Goal: Task Accomplishment & Management: Manage account settings

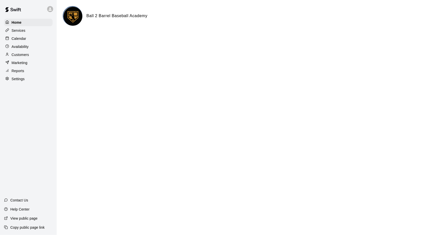
click at [37, 30] on div "Services" at bounding box center [28, 31] width 49 height 8
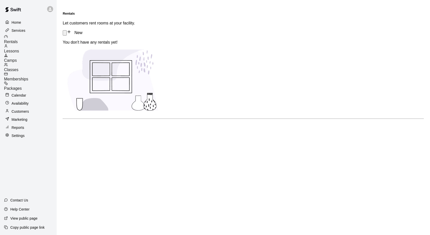
click at [40, 49] on div "Lessons" at bounding box center [30, 48] width 53 height 9
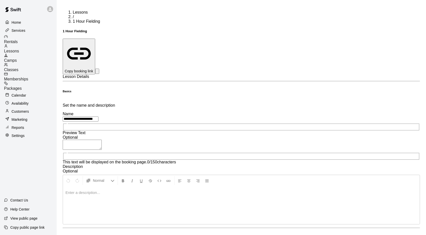
type input "**********"
click at [159, 190] on p at bounding box center [242, 192] width 352 height 5
click at [168, 190] on p at bounding box center [242, 192] width 352 height 5
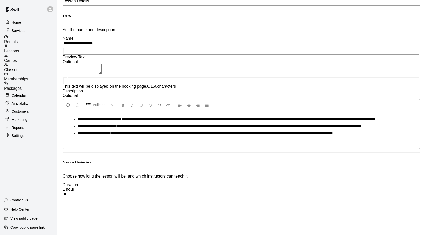
scroll to position [151, 0]
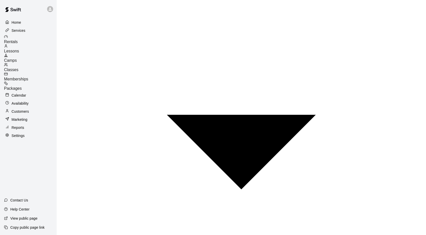
scroll to position [378, 0]
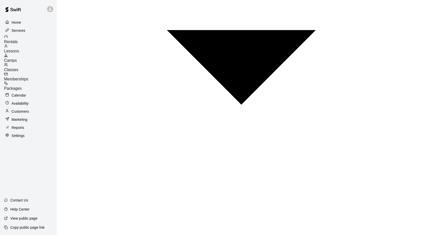
scroll to position [402, 0]
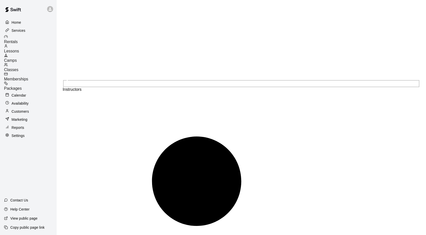
scroll to position [601, 0]
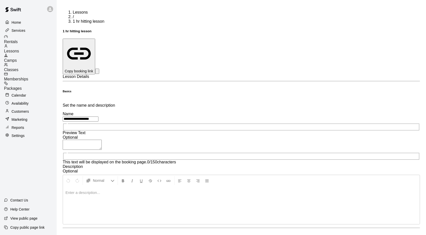
drag, startPoint x: 189, startPoint y: 55, endPoint x: 160, endPoint y: 58, distance: 29.5
click at [99, 116] on input "**********" at bounding box center [81, 118] width 36 height 5
type input "**********"
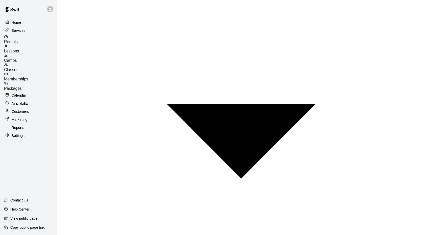
scroll to position [378, 0]
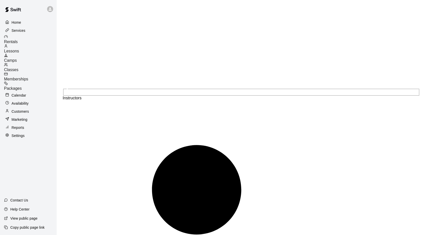
scroll to position [575, 0]
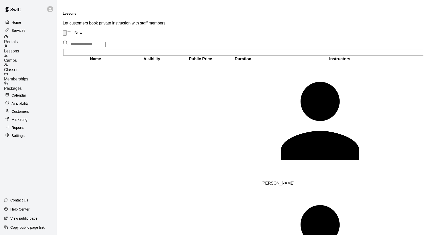
click at [71, 29] on icon at bounding box center [69, 31] width 5 height 5
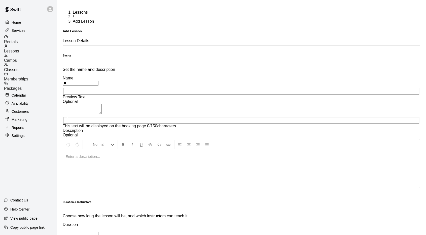
type input "*"
type input "**********"
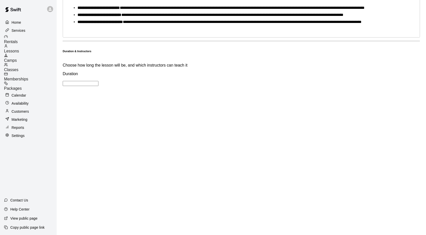
scroll to position [151, 0]
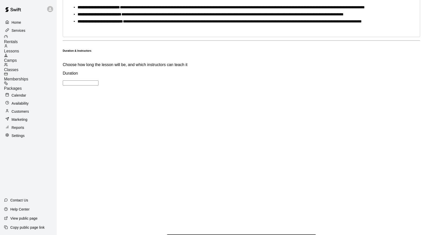
type input "**"
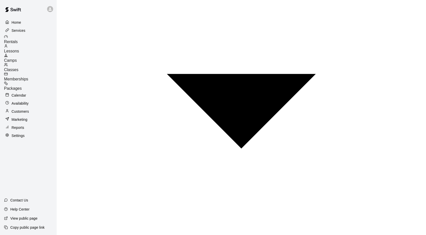
scroll to position [317, 0]
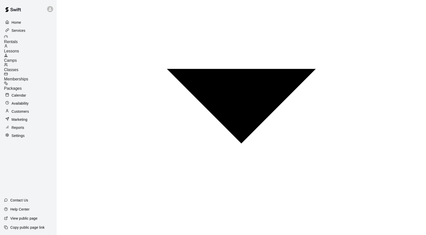
drag, startPoint x: 170, startPoint y: 182, endPoint x: 160, endPoint y: 182, distance: 10.1
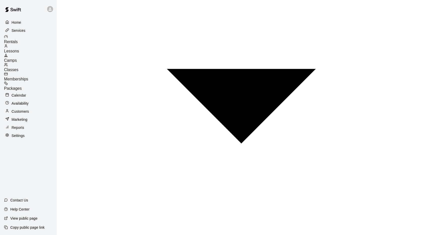
type input "***"
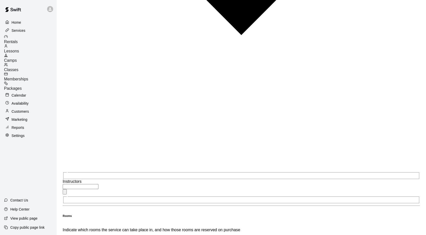
scroll to position [480, 0]
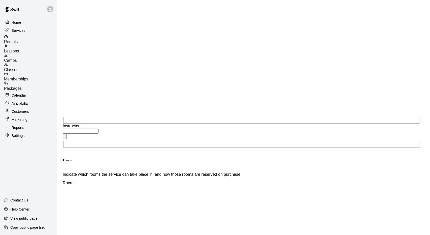
type input "**"
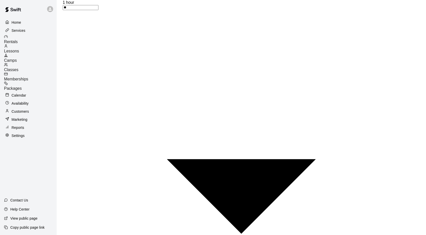
scroll to position [75, 0]
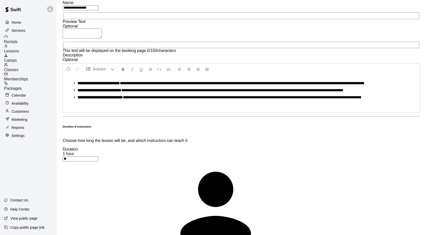
click at [217, 154] on li "[PERSON_NAME]" at bounding box center [233, 210] width 141 height 112
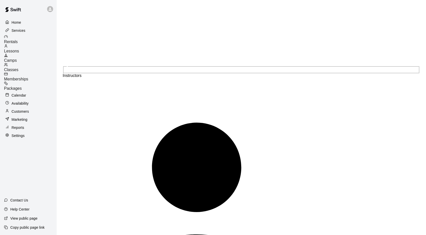
scroll to position [532, 0]
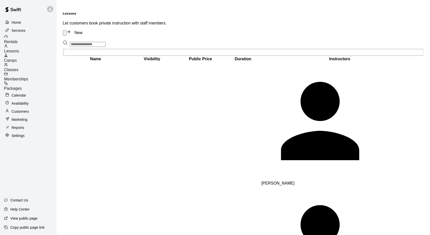
click at [82, 30] on link "New" at bounding box center [75, 32] width 16 height 4
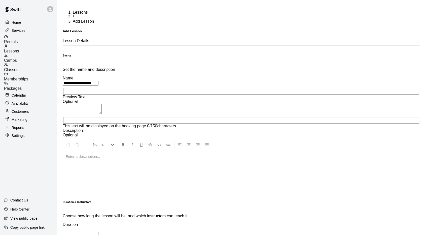
type input "**********"
click at [199, 150] on div at bounding box center [241, 169] width 357 height 38
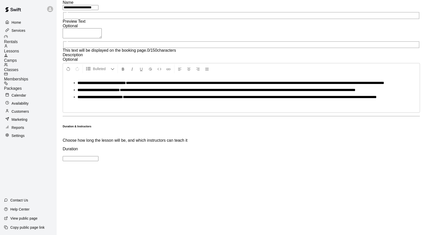
scroll to position [151, 0]
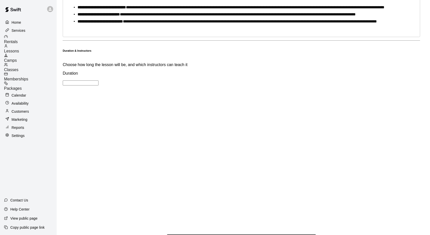
type input "**"
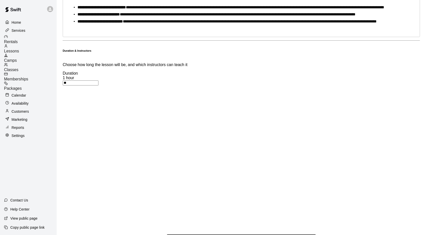
scroll to position [227, 0]
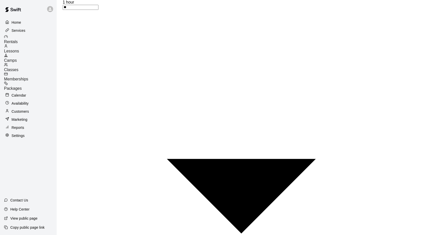
type input "***"
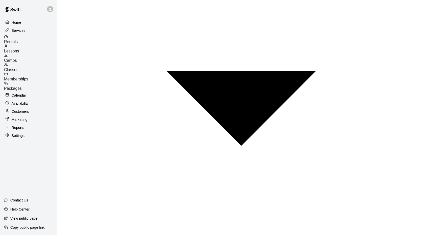
scroll to position [309, 0]
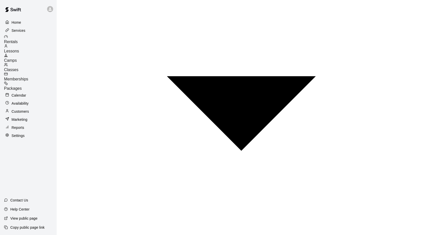
drag, startPoint x: 168, startPoint y: 184, endPoint x: 159, endPoint y: 185, distance: 8.4
type input "***"
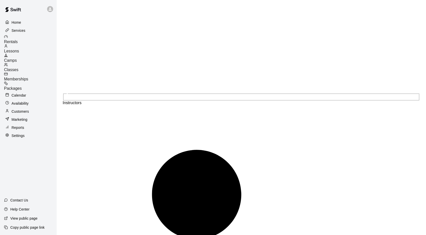
scroll to position [512, 0]
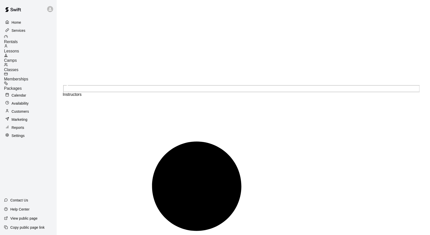
type input "**"
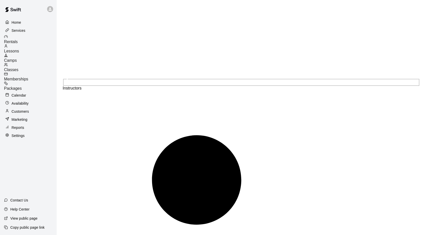
scroll to position [522, 0]
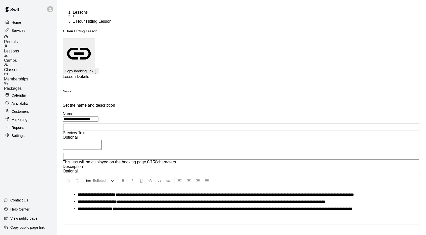
drag, startPoint x: 180, startPoint y: 58, endPoint x: 169, endPoint y: 57, distance: 11.1
click at [99, 116] on input "**********" at bounding box center [81, 118] width 36 height 5
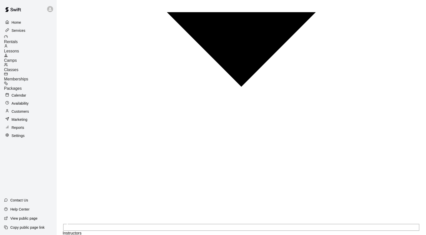
scroll to position [412, 0]
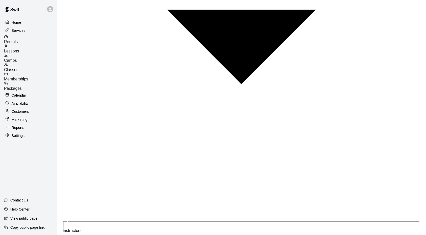
type input "**********"
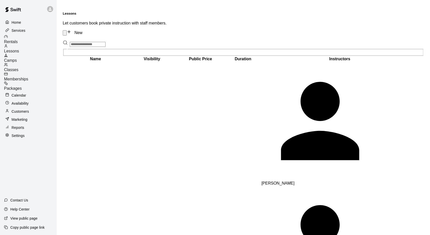
click at [82, 30] on link "New" at bounding box center [75, 32] width 16 height 4
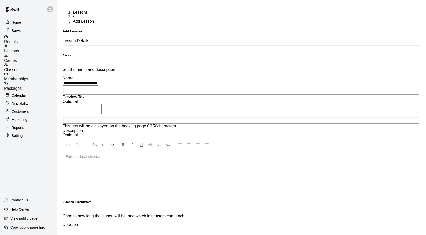
type input "**********"
click at [179, 150] on div at bounding box center [241, 169] width 357 height 38
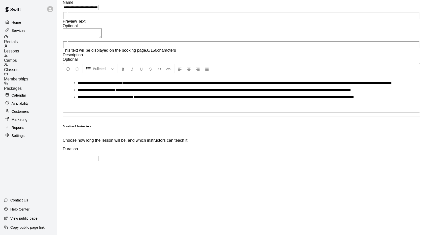
scroll to position [151, 0]
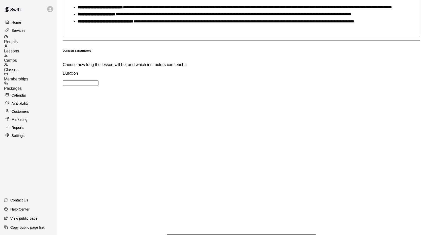
type input "**"
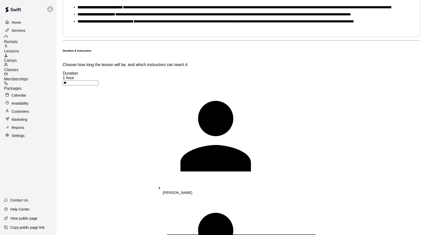
click at [182, 190] on p "[PERSON_NAME]" at bounding box center [233, 192] width 141 height 5
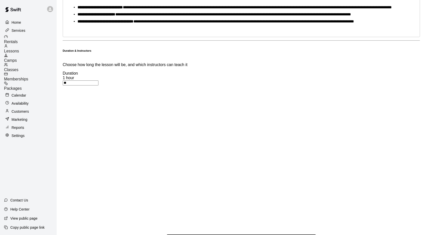
scroll to position [227, 0]
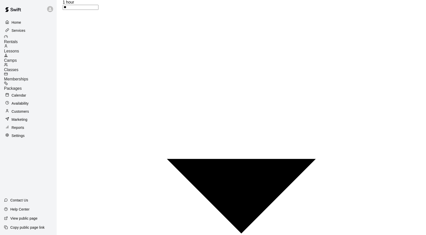
type input "***"
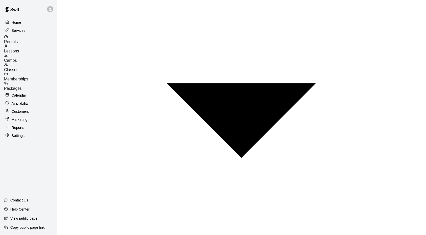
scroll to position [314, 0]
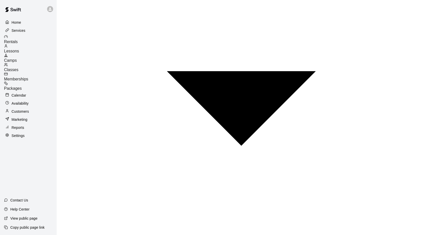
drag, startPoint x: 182, startPoint y: 181, endPoint x: 142, endPoint y: 183, distance: 40.1
type input "***"
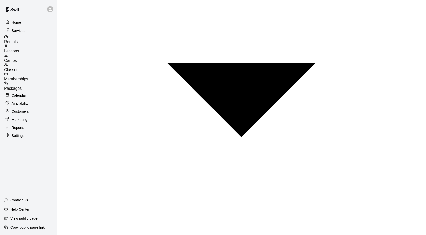
scroll to position [328, 0]
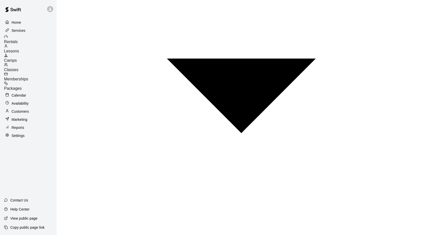
scroll to position [478, 0]
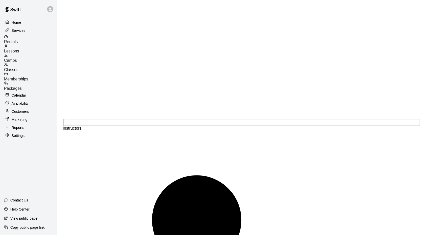
type input "**"
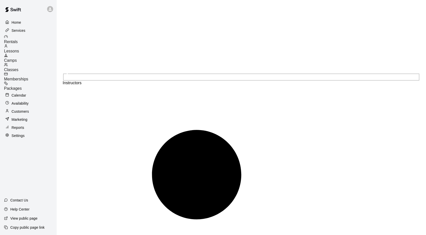
scroll to position [527, 0]
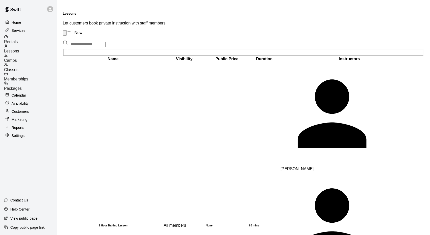
click at [28, 77] on span "Memberships" at bounding box center [16, 79] width 24 height 4
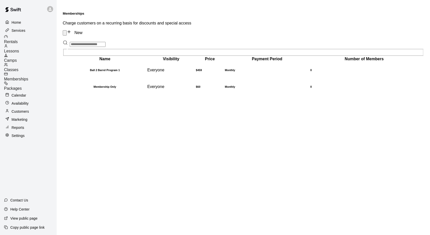
click at [32, 65] on div "Classes" at bounding box center [30, 67] width 53 height 9
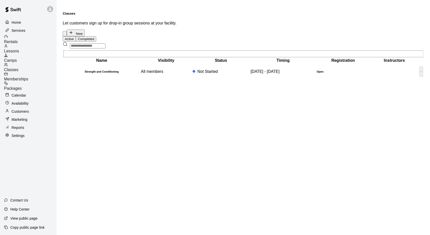
click at [99, 73] on h6 "Strength and Conditioning" at bounding box center [101, 71] width 76 height 3
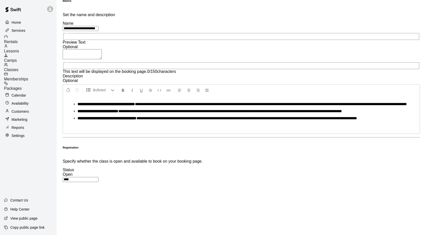
scroll to position [151, 0]
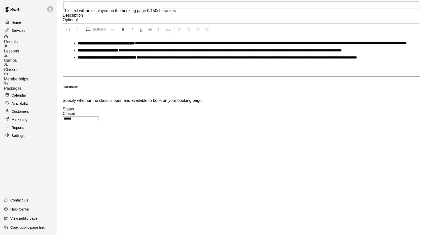
scroll to position [227, 0]
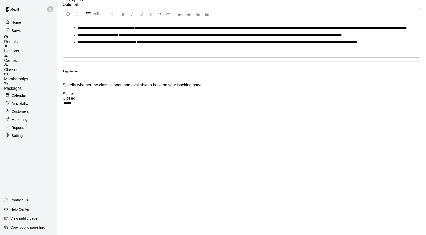
scroll to position [91, 0]
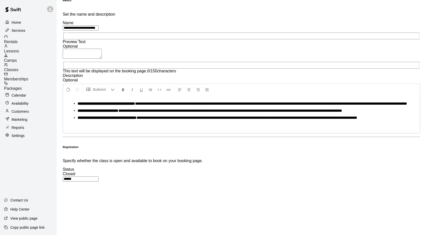
type input "****"
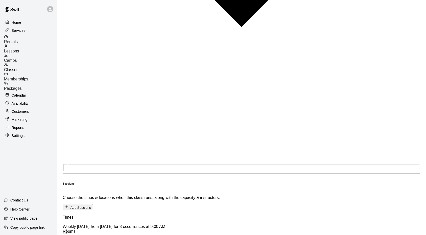
scroll to position [544, 0]
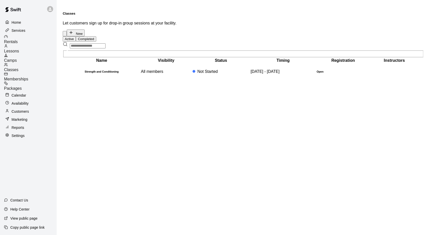
click at [85, 29] on button "New" at bounding box center [76, 32] width 18 height 7
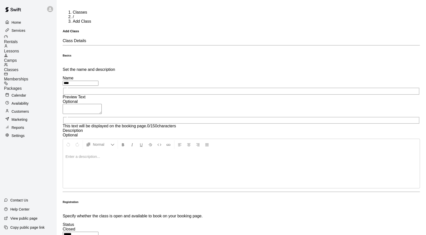
type input "***"
click at [187, 150] on div at bounding box center [241, 169] width 357 height 38
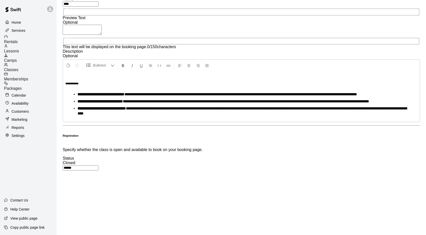
scroll to position [151, 0]
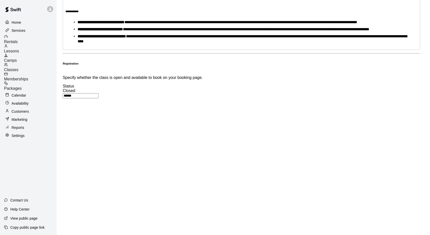
type input "****"
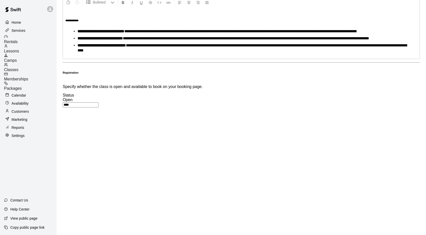
scroll to position [218, 0]
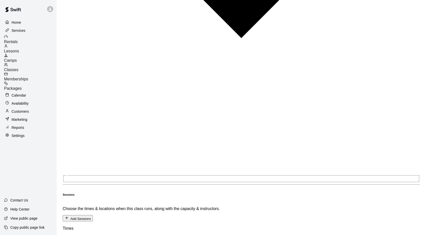
scroll to position [284, 0]
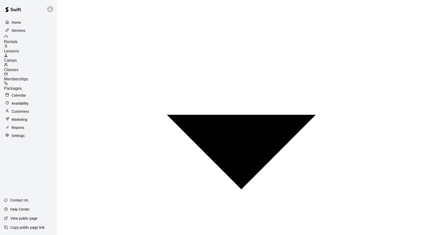
type input "**"
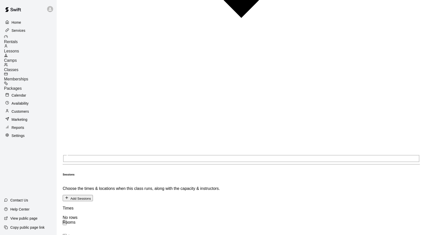
scroll to position [454, 0]
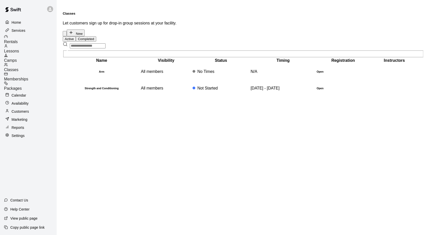
click at [85, 29] on button "New" at bounding box center [76, 32] width 18 height 7
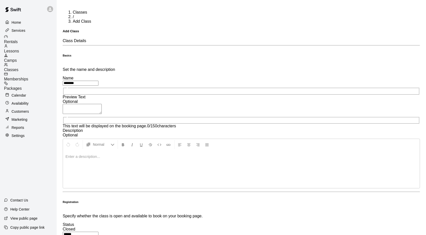
type input "********"
click at [179, 154] on p at bounding box center [242, 156] width 352 height 5
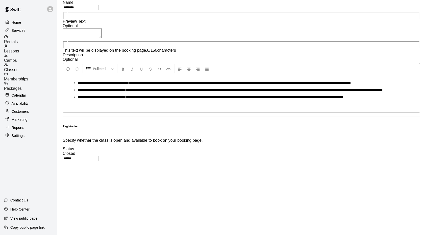
scroll to position [151, 0]
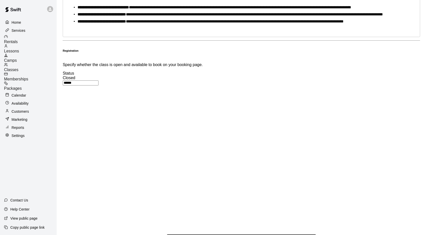
type input "****"
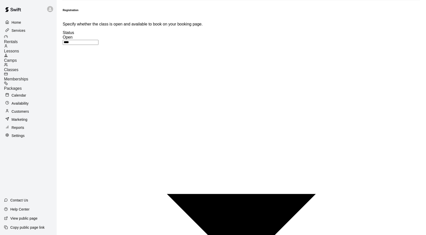
scroll to position [198, 0]
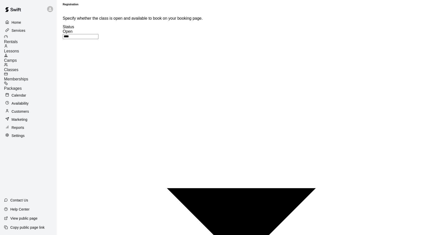
type input "**"
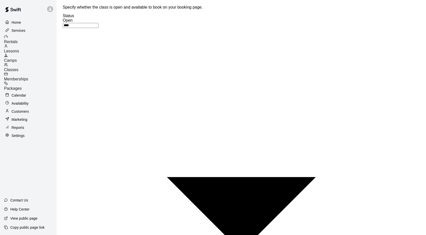
scroll to position [218, 0]
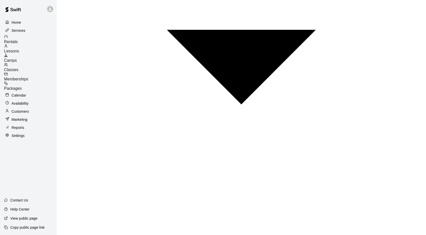
scroll to position [368, 0]
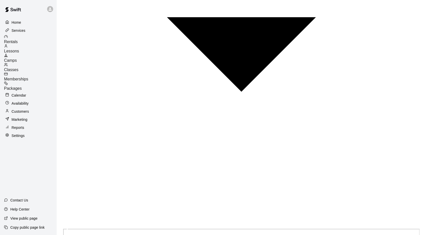
type input "**"
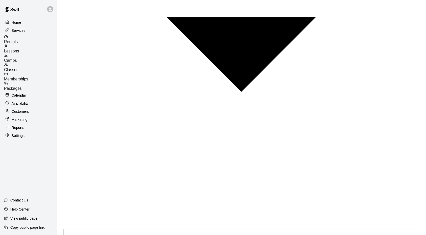
scroll to position [444, 0]
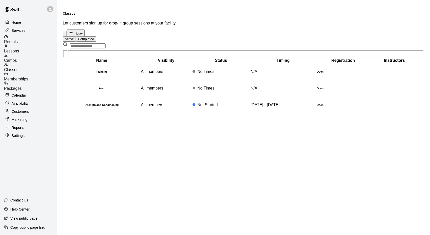
click at [85, 29] on button "New" at bounding box center [76, 32] width 18 height 7
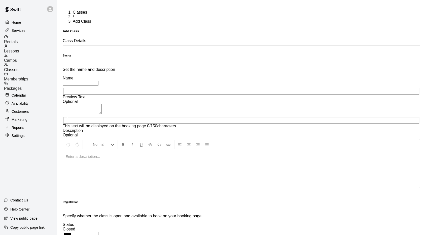
type input "*"
type input "*******"
click at [194, 154] on p at bounding box center [242, 156] width 352 height 5
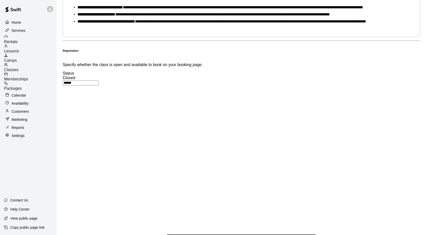
scroll to position [198, 0]
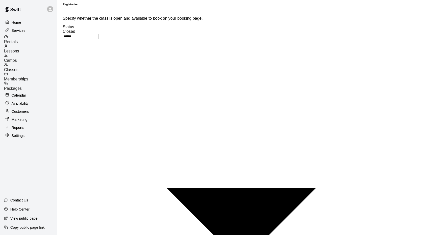
drag, startPoint x: 222, startPoint y: 184, endPoint x: 209, endPoint y: 186, distance: 13.2
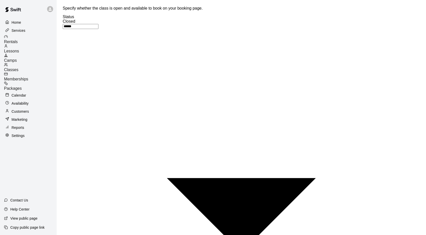
scroll to position [217, 0]
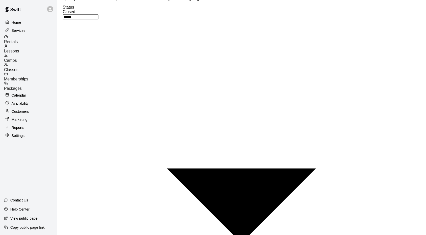
type input "**"
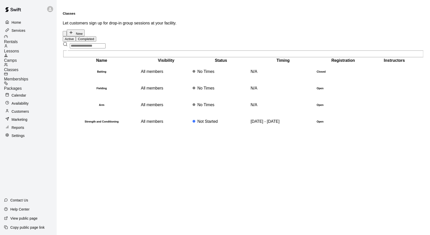
click at [85, 29] on button "New" at bounding box center [76, 32] width 18 height 7
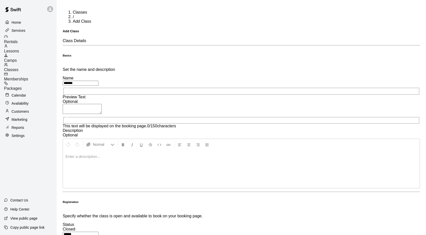
type input "*******"
click at [189, 150] on div at bounding box center [241, 169] width 357 height 38
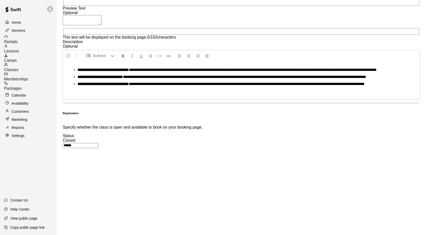
scroll to position [51, 0]
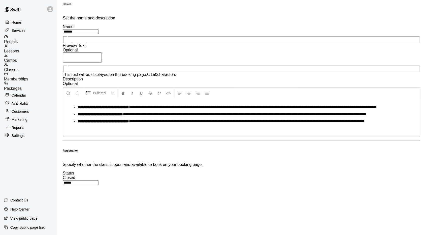
type input "****"
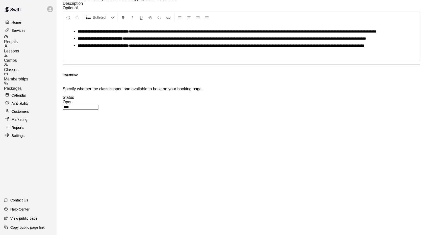
scroll to position [203, 0]
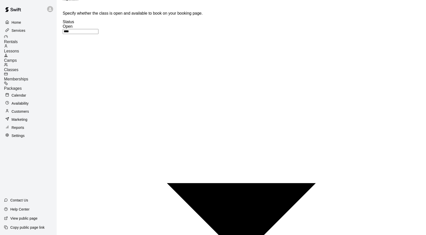
drag, startPoint x: 219, startPoint y: 181, endPoint x: 210, endPoint y: 184, distance: 9.9
type input "**"
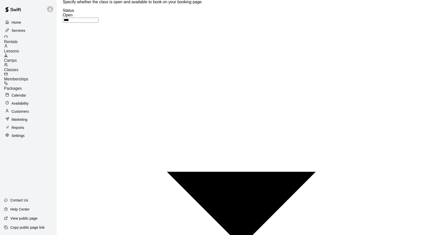
scroll to position [223, 0]
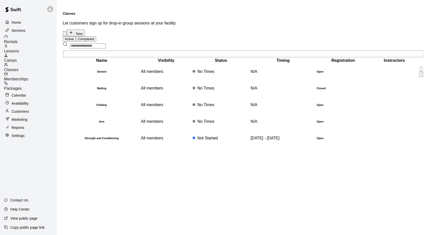
click at [400, 73] on td "simple table" at bounding box center [394, 71] width 48 height 16
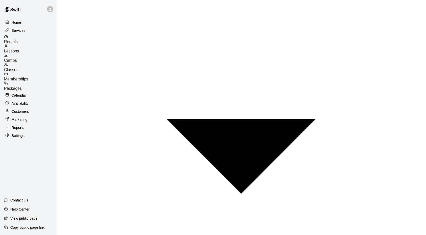
scroll to position [303, 0]
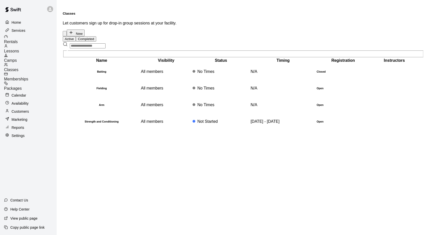
click at [28, 77] on span "Memberships" at bounding box center [16, 79] width 24 height 4
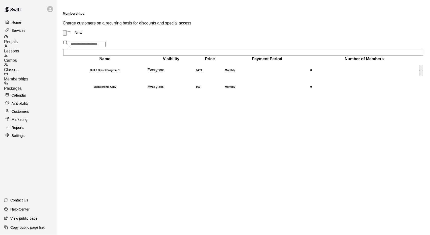
click at [143, 69] on h6 "Ball 2 Barrel Program 1" at bounding box center [104, 70] width 83 height 3
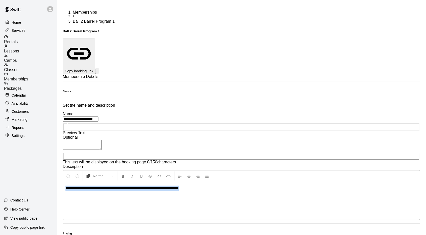
drag, startPoint x: 289, startPoint y: 125, endPoint x: 116, endPoint y: 125, distance: 173.3
click at [116, 125] on div "**********" at bounding box center [241, 151] width 357 height 137
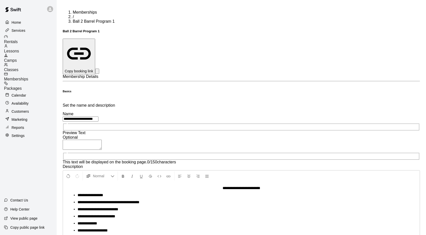
scroll to position [76, 0]
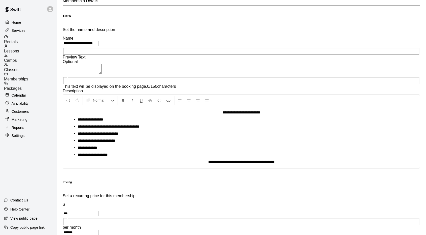
drag, startPoint x: 168, startPoint y: 129, endPoint x: 141, endPoint y: 135, distance: 28.4
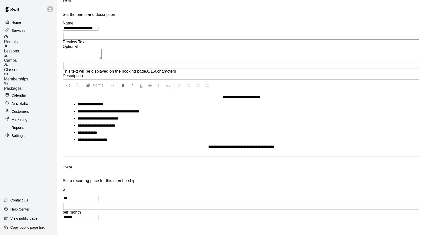
scroll to position [151, 0]
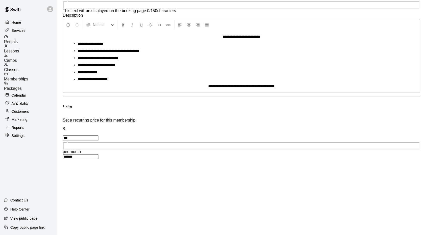
type input "***"
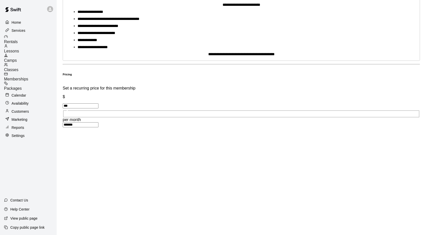
scroll to position [0, 0]
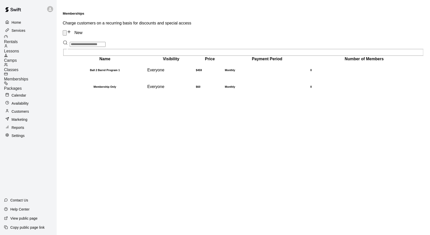
click at [82, 30] on link "New" at bounding box center [75, 32] width 16 height 4
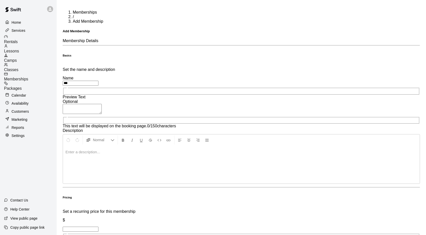
type input "**********"
click at [167, 146] on div at bounding box center [241, 165] width 357 height 38
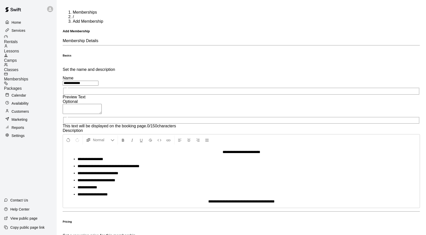
scroll to position [76, 0]
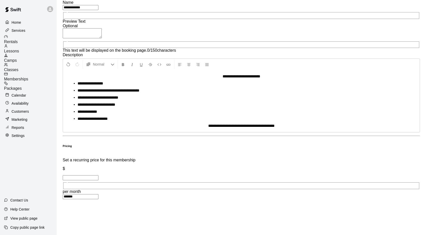
click at [99, 175] on input "text" at bounding box center [81, 177] width 36 height 5
type input "***"
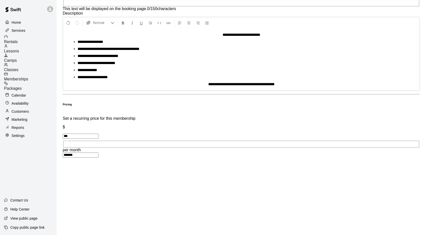
scroll to position [128, 0]
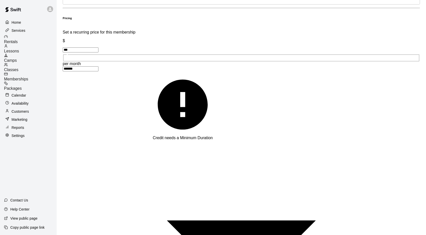
scroll to position [255, 0]
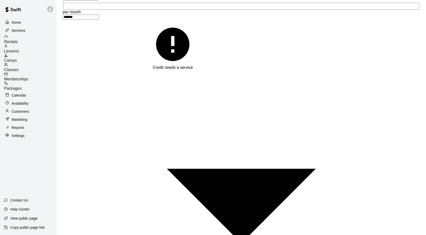
type input "*"
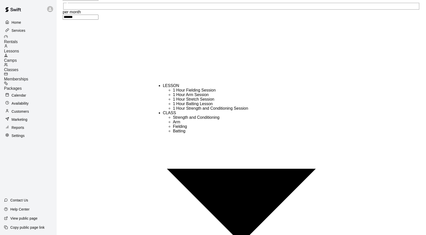
scroll to position [9, 0]
click at [181, 120] on li "Strength and Conditioning" at bounding box center [213, 117] width 81 height 5
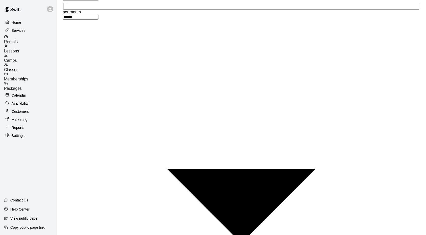
click at [191, 97] on li "Arm" at bounding box center [213, 95] width 81 height 5
click at [188, 102] on li "Fielding" at bounding box center [213, 99] width 81 height 5
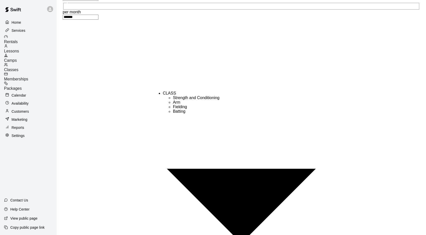
click at [187, 114] on li "Batting" at bounding box center [213, 111] width 81 height 5
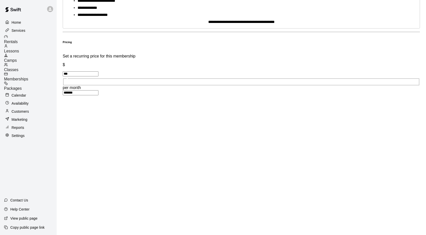
scroll to position [255, 0]
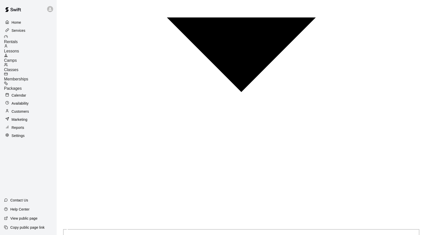
scroll to position [331, 0]
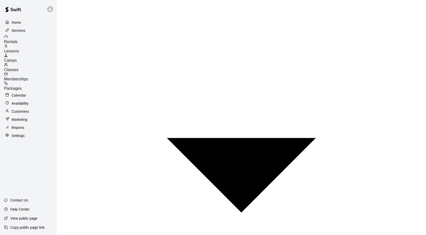
scroll to position [277, 0]
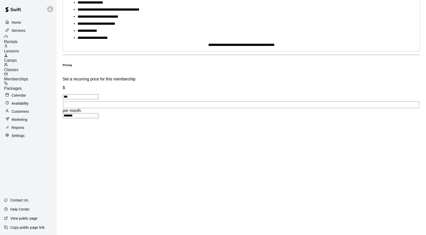
scroll to position [156, 0]
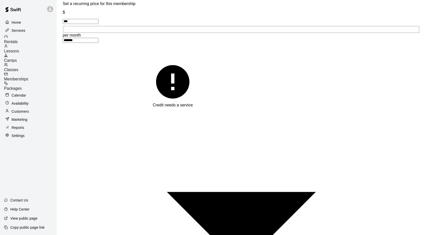
type input "*"
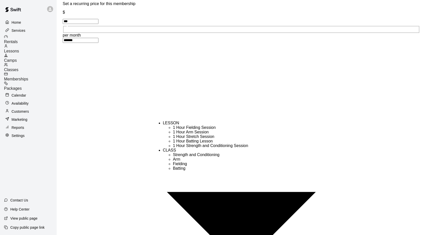
click at [187, 148] on li "1 Hour Strength and Conditioning Session" at bounding box center [213, 145] width 81 height 5
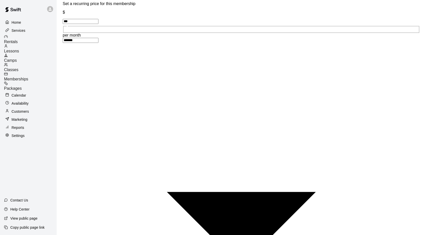
type input "*"
click at [31, 64] on div "Classes" at bounding box center [30, 67] width 53 height 9
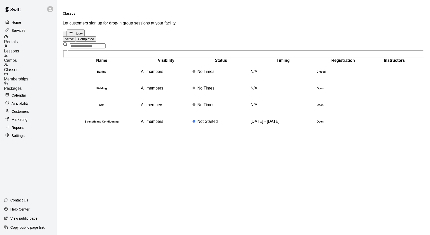
click at [35, 46] on div "Lessons" at bounding box center [30, 48] width 53 height 9
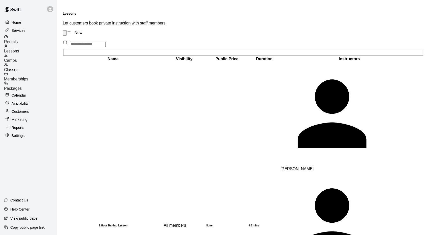
click at [82, 30] on link "New" at bounding box center [75, 32] width 16 height 4
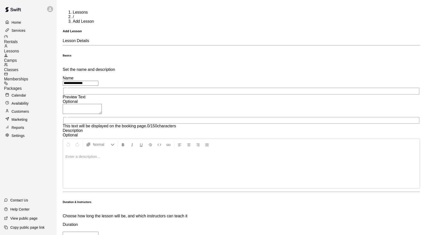
type input "**********"
click at [185, 150] on div at bounding box center [241, 169] width 357 height 38
click at [172, 154] on p at bounding box center [242, 156] width 352 height 5
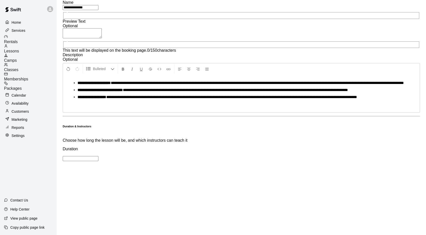
scroll to position [151, 0]
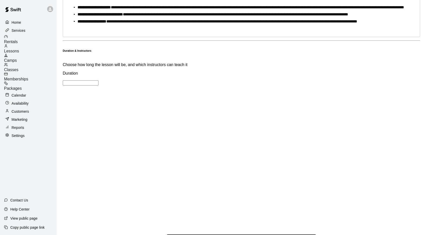
type input "**"
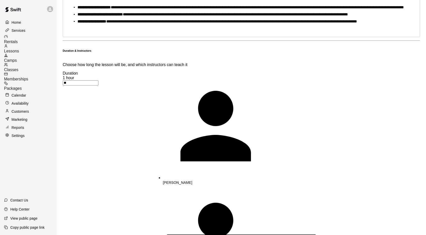
click at [220, 73] on li "[PERSON_NAME]" at bounding box center [233, 129] width 141 height 112
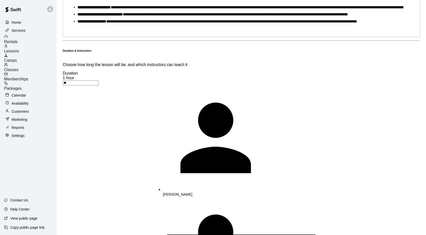
drag, startPoint x: 185, startPoint y: 146, endPoint x: 190, endPoint y: 142, distance: 5.7
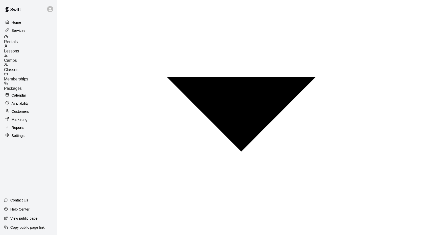
scroll to position [318, 0]
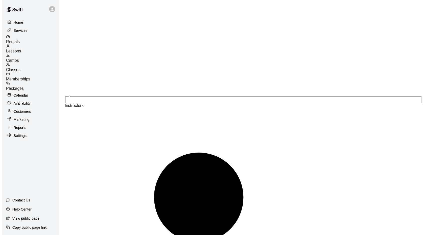
scroll to position [508, 0]
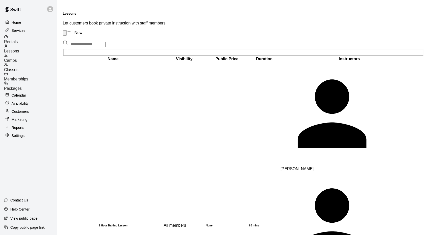
click at [28, 77] on span "Memberships" at bounding box center [16, 79] width 24 height 4
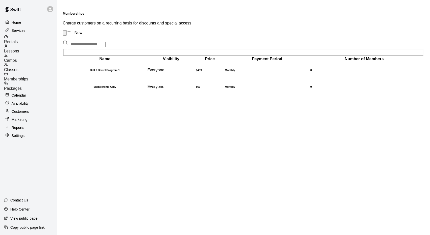
click at [82, 30] on link "New" at bounding box center [75, 32] width 16 height 4
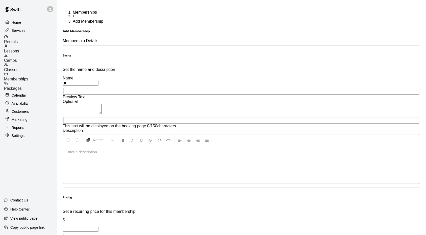
type input "**********"
click at [189, 146] on div at bounding box center [241, 165] width 357 height 38
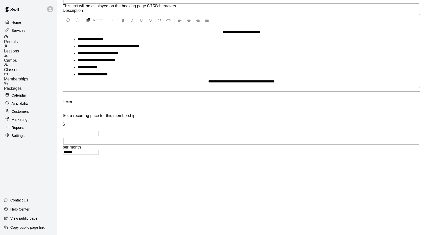
scroll to position [128, 0]
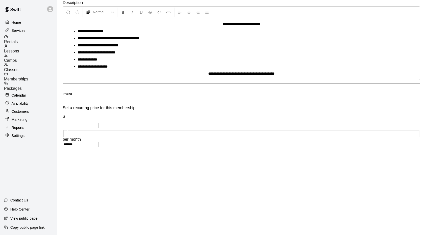
click at [99, 123] on input "text" at bounding box center [81, 125] width 36 height 5
type input "***"
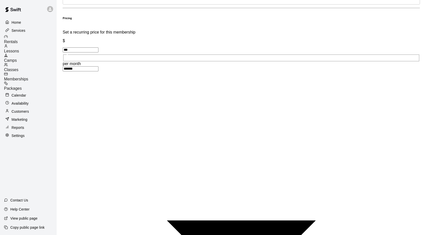
type input "*"
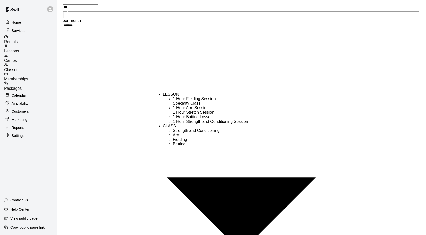
scroll to position [255, 0]
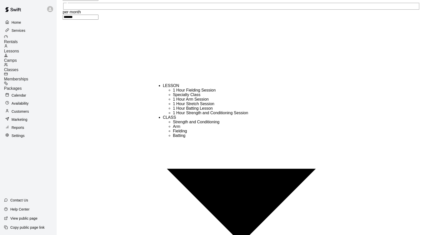
click at [173, 124] on li "Strength and Conditioning" at bounding box center [213, 122] width 81 height 5
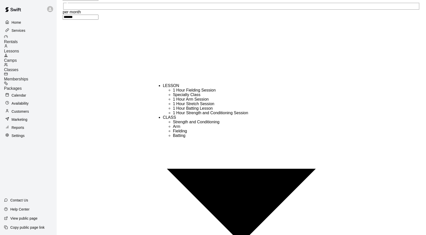
click at [175, 124] on li "Strength and Conditioning" at bounding box center [213, 122] width 81 height 5
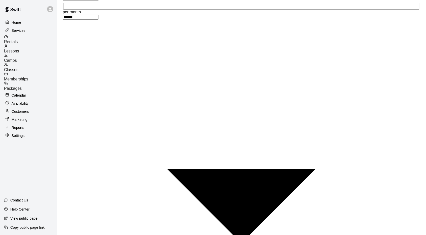
click at [190, 97] on li "Arm" at bounding box center [213, 95] width 81 height 5
click at [185, 102] on li "Fielding" at bounding box center [213, 99] width 81 height 5
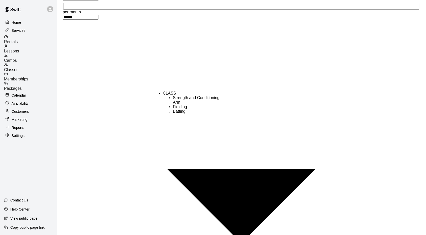
click at [190, 114] on li "Batting" at bounding box center [213, 111] width 81 height 5
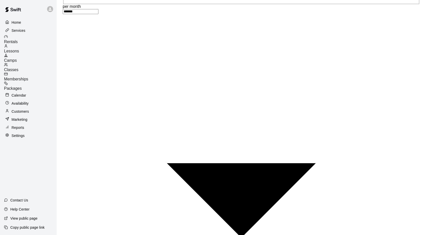
scroll to position [263, 0]
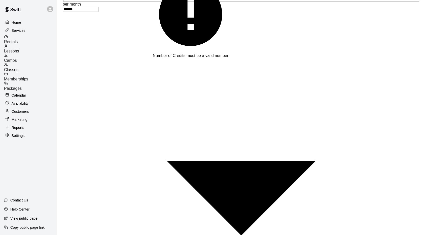
type input "*"
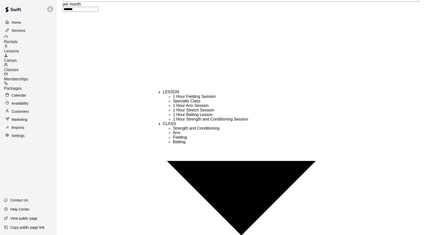
click at [189, 121] on li "1 Hour Strength and Conditioning Session" at bounding box center [213, 119] width 81 height 5
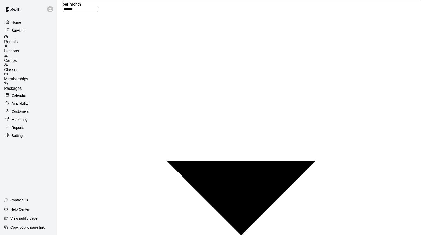
type input "*"
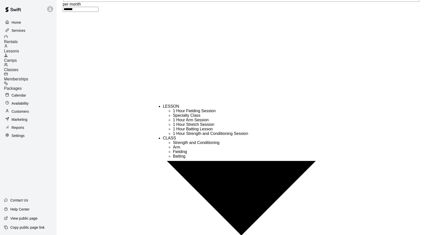
click at [180, 118] on li "Specialty Class" at bounding box center [213, 115] width 81 height 5
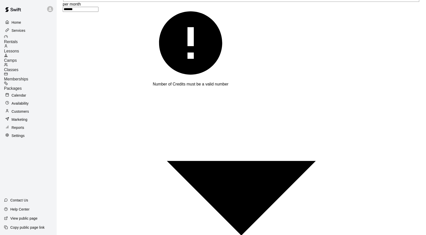
type input "*"
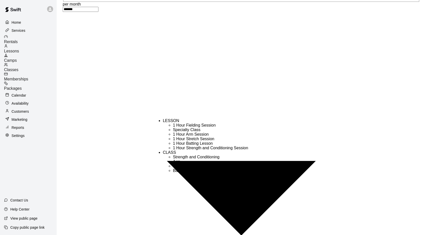
click at [185, 141] on li "1 Hour Stretch Session" at bounding box center [213, 139] width 81 height 5
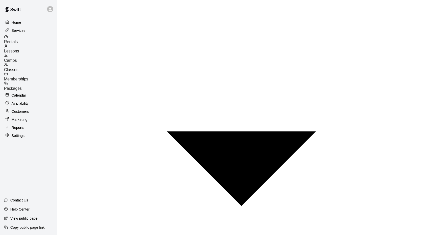
scroll to position [299, 0]
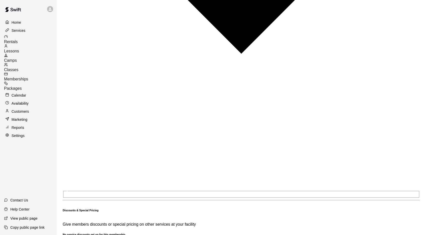
scroll to position [523, 0]
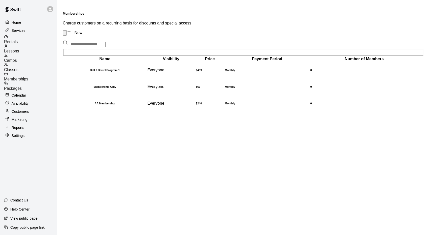
click at [82, 30] on link "New" at bounding box center [75, 32] width 16 height 4
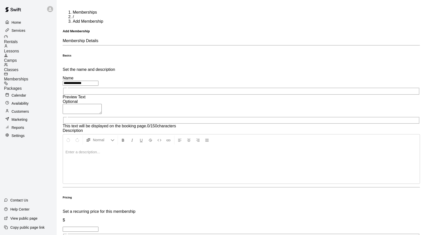
type input "**********"
click at [171, 149] on p at bounding box center [242, 151] width 352 height 5
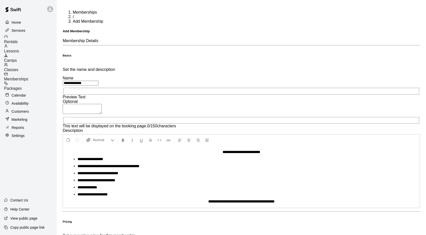
scroll to position [76, 0]
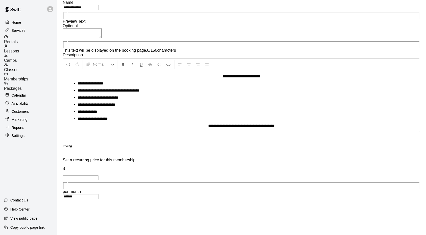
click at [99, 175] on input "text" at bounding box center [81, 177] width 36 height 5
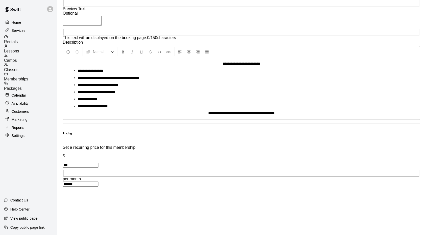
scroll to position [128, 0]
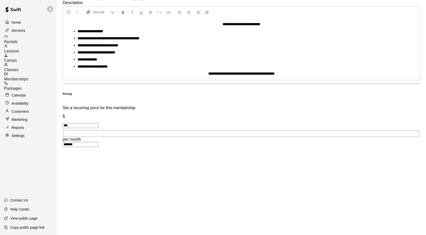
type input "***"
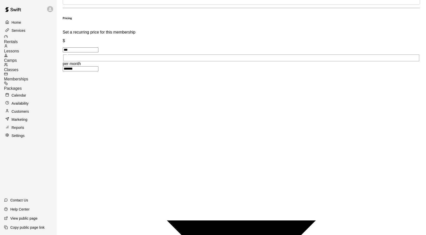
type input "*"
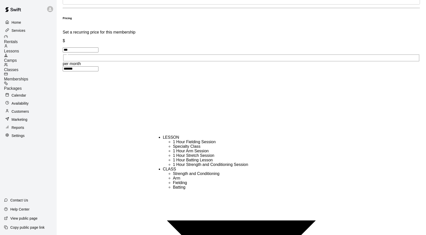
scroll to position [17, 0]
click at [194, 176] on li "Strength and Conditioning" at bounding box center [213, 173] width 81 height 5
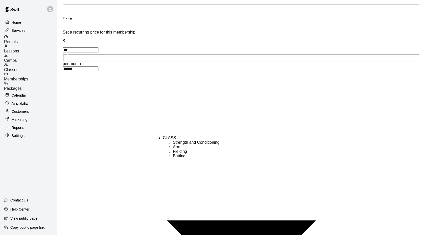
click at [198, 149] on li "Arm" at bounding box center [213, 147] width 81 height 5
click at [193, 154] on li "Fielding" at bounding box center [213, 151] width 81 height 5
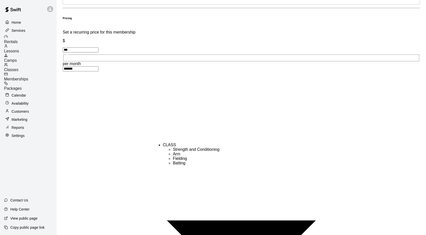
click at [182, 165] on li "Batting" at bounding box center [213, 163] width 81 height 5
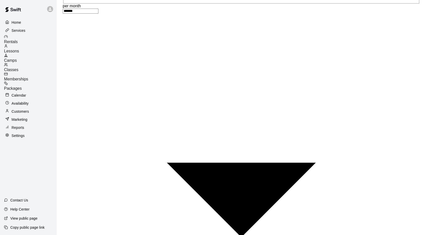
scroll to position [263, 0]
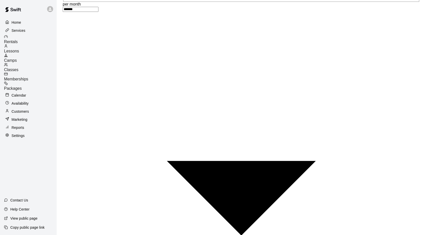
type input "*"
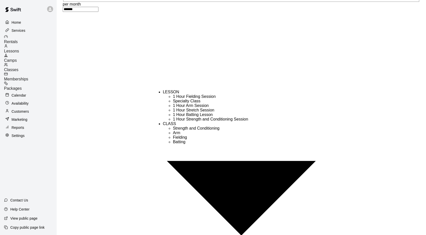
click at [192, 121] on li "1 Hour Strength and Conditioning Session" at bounding box center [213, 119] width 81 height 5
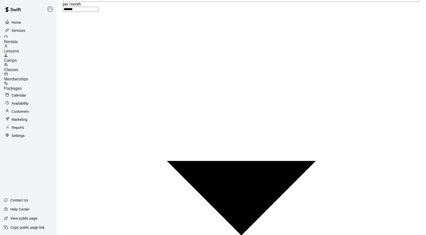
type input "*"
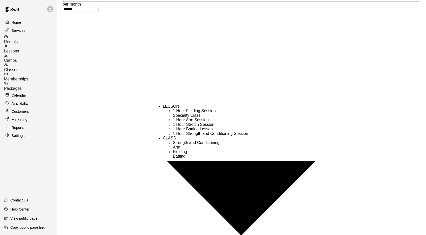
click at [182, 118] on li "Specialty Class" at bounding box center [213, 115] width 81 height 5
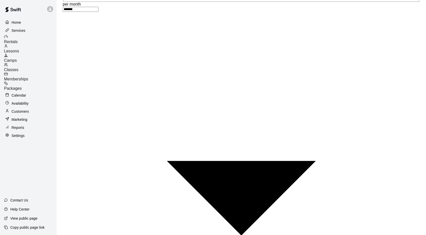
type input "*"
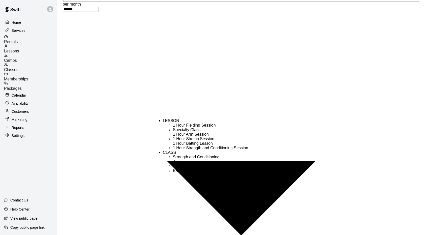
click at [188, 141] on li "1 Hour Stretch Session" at bounding box center [213, 139] width 81 height 5
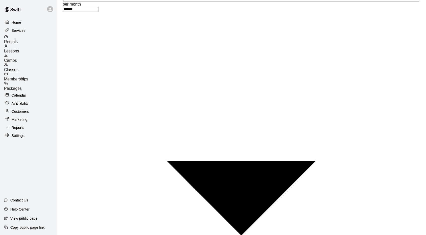
scroll to position [299, 0]
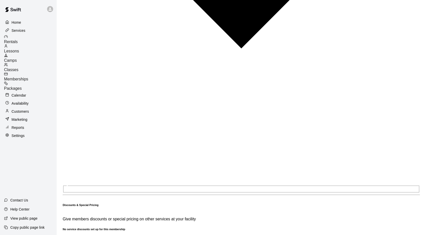
scroll to position [523, 0]
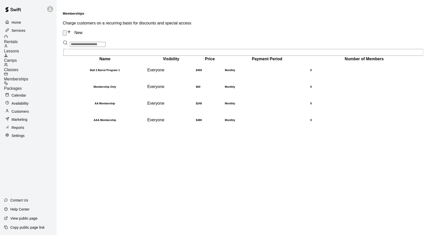
click at [82, 30] on link "New" at bounding box center [75, 32] width 16 height 4
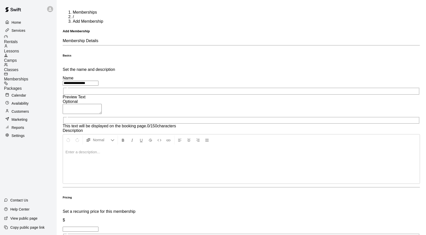
type input "**********"
click at [190, 146] on div at bounding box center [241, 165] width 357 height 38
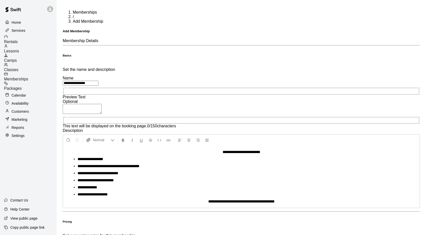
scroll to position [76, 0]
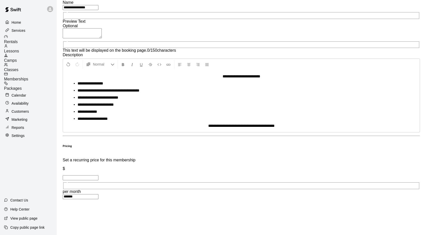
click at [99, 175] on input "text" at bounding box center [81, 177] width 36 height 5
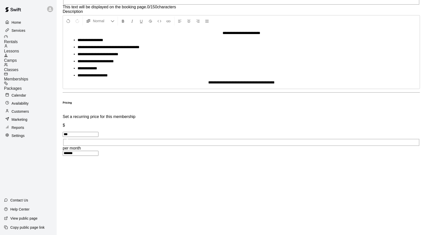
scroll to position [128, 0]
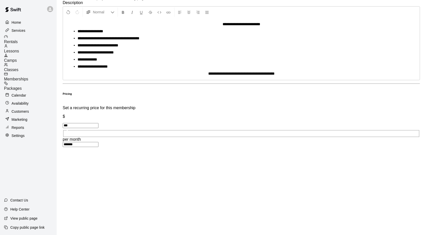
type input "***"
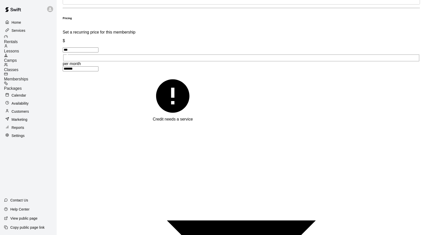
type input "*"
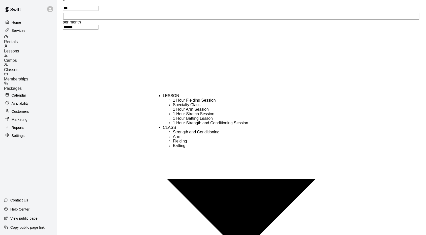
scroll to position [255, 0]
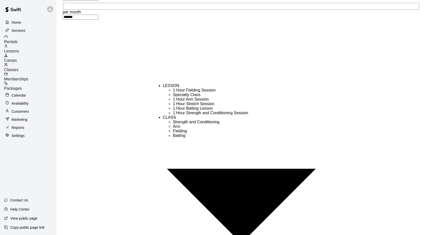
click at [177, 124] on li "Strength and Conditioning" at bounding box center [213, 122] width 81 height 5
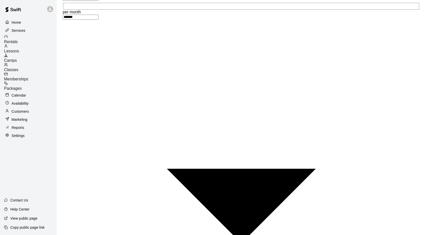
click at [200, 97] on li "Arm" at bounding box center [213, 95] width 81 height 5
click at [189, 102] on li "Fielding" at bounding box center [213, 99] width 81 height 5
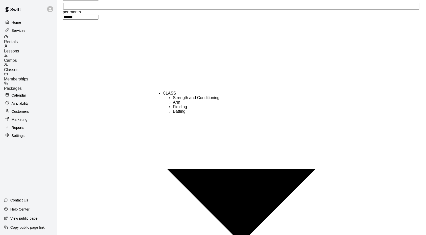
click at [182, 114] on li "Batting" at bounding box center [213, 111] width 81 height 5
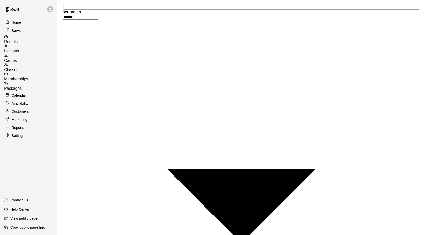
type input "*"
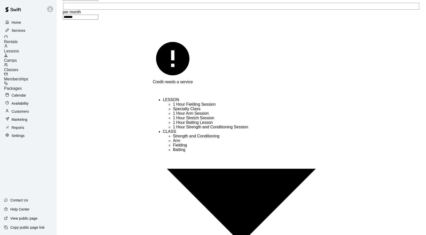
click at [193, 129] on li "1 Hour Strength and Conditioning Session" at bounding box center [213, 127] width 81 height 5
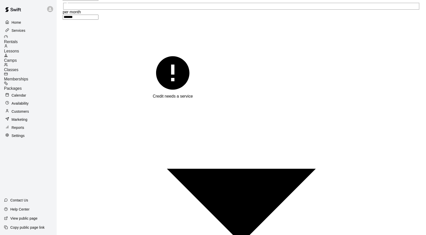
type input "*"
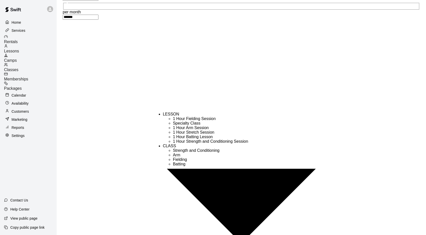
click at [181, 125] on li "Specialty Class" at bounding box center [213, 123] width 81 height 5
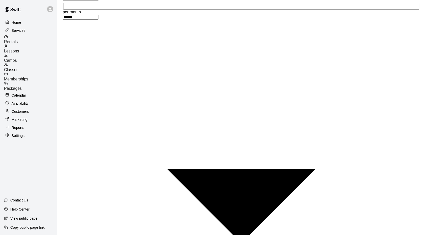
type input "*"
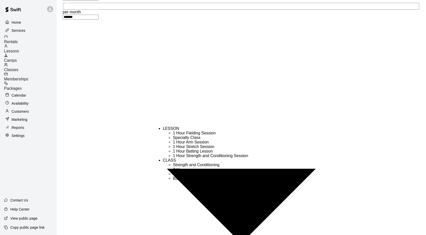
click at [184, 149] on li "1 Hour Stretch Session" at bounding box center [213, 146] width 81 height 5
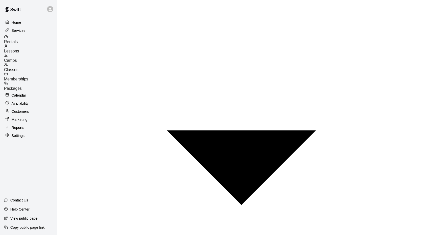
scroll to position [299, 0]
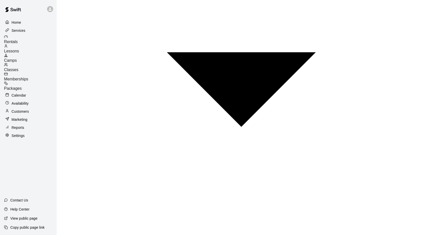
scroll to position [523, 0]
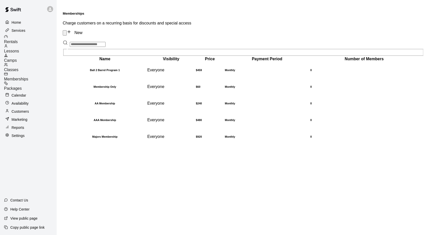
click at [34, 81] on div "Packages" at bounding box center [30, 85] width 53 height 9
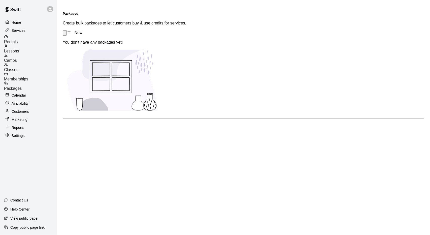
click at [37, 50] on div "Lessons" at bounding box center [30, 48] width 53 height 9
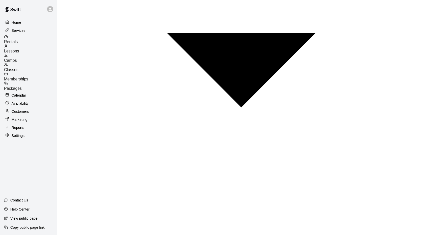
scroll to position [389, 0]
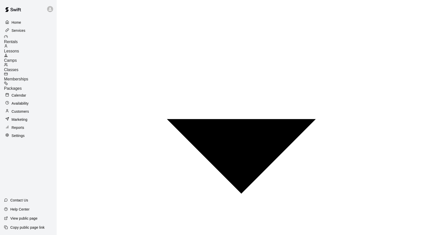
scroll to position [384, 0]
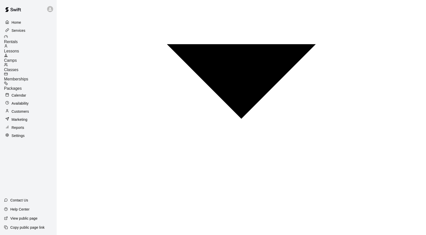
scroll to position [378, 0]
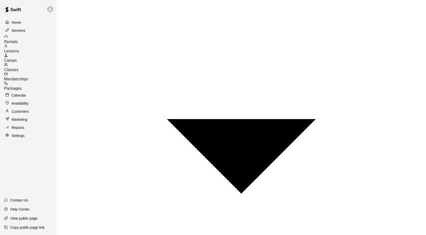
scroll to position [378, 0]
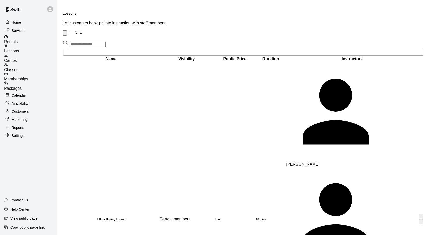
click at [215, 217] on h6 "None" at bounding box center [235, 218] width 41 height 3
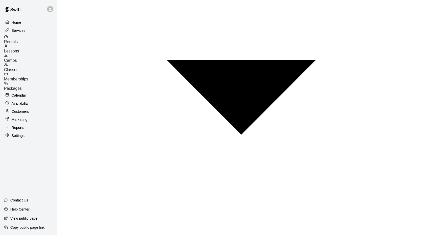
scroll to position [378, 0]
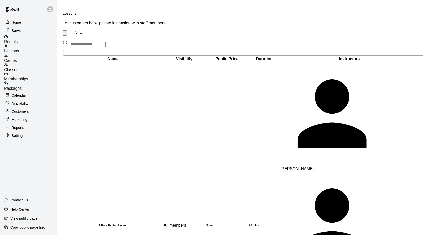
click at [38, 65] on div "Classes" at bounding box center [30, 67] width 53 height 9
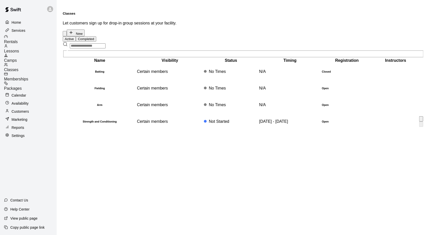
click at [109, 123] on h6 "Strength and Conditioning" at bounding box center [99, 121] width 73 height 3
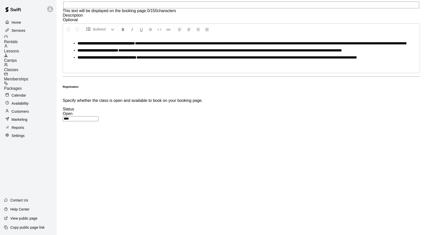
scroll to position [227, 0]
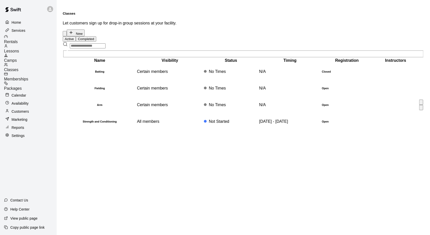
click at [127, 106] on h6 "Arm" at bounding box center [99, 104] width 73 height 3
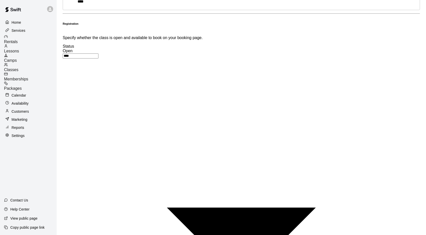
scroll to position [302, 0]
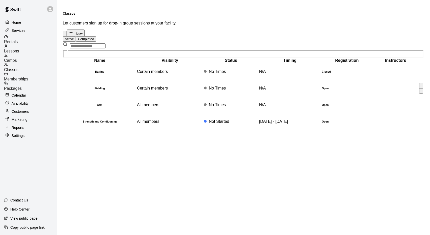
click at [180, 94] on td "Certain members" at bounding box center [170, 88] width 66 height 16
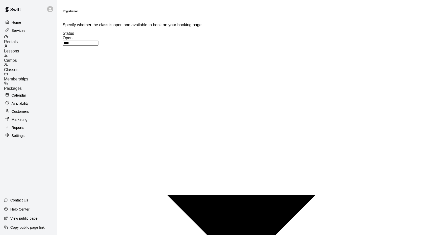
scroll to position [298, 0]
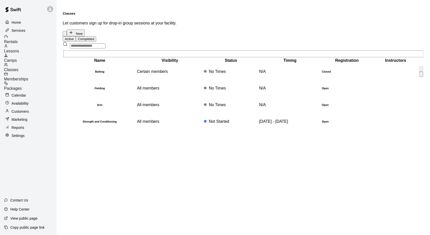
click at [186, 79] on td "Certain members" at bounding box center [170, 71] width 66 height 16
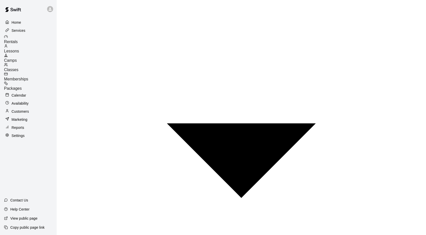
scroll to position [222, 0]
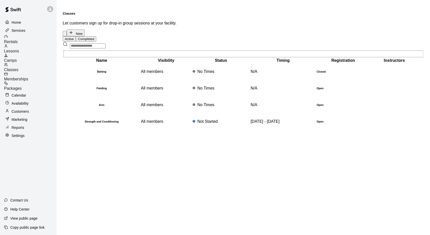
click at [22, 86] on span "Packages" at bounding box center [13, 88] width 18 height 4
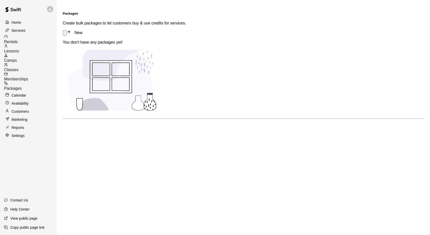
click at [28, 77] on span "Memberships" at bounding box center [16, 79] width 24 height 4
